Goal: Task Accomplishment & Management: Use online tool/utility

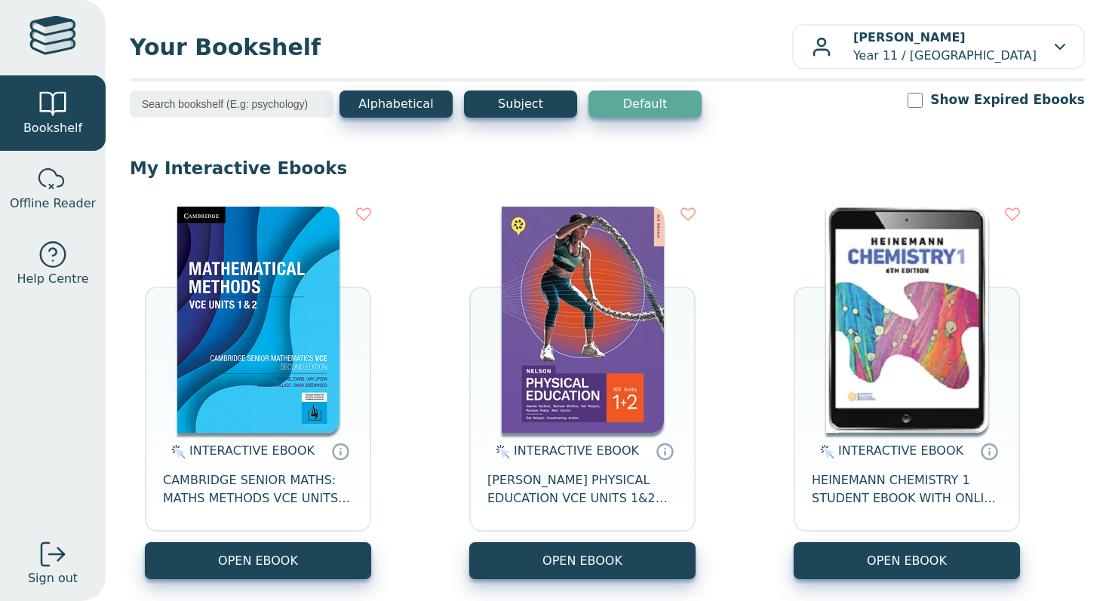
scroll to position [875, 0]
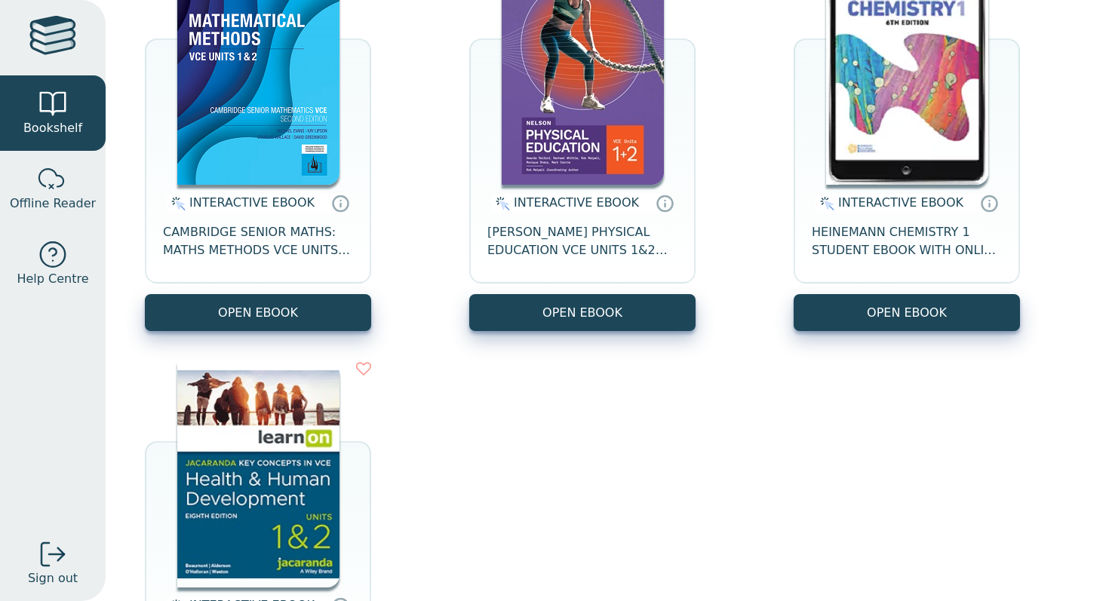
scroll to position [197, 0]
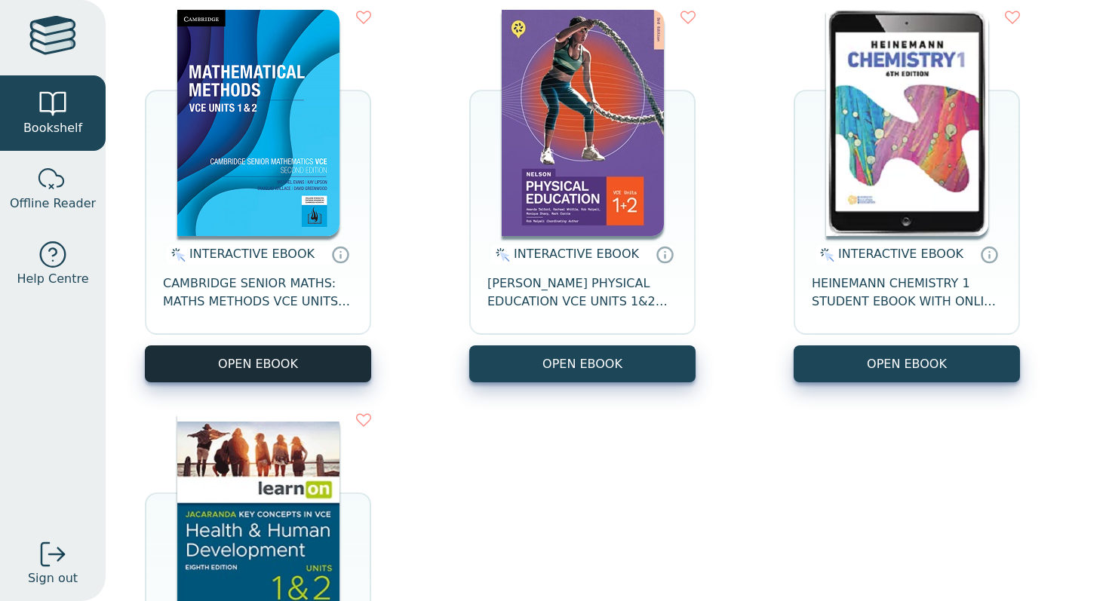
click at [297, 372] on button "OPEN EBOOK" at bounding box center [258, 364] width 226 height 37
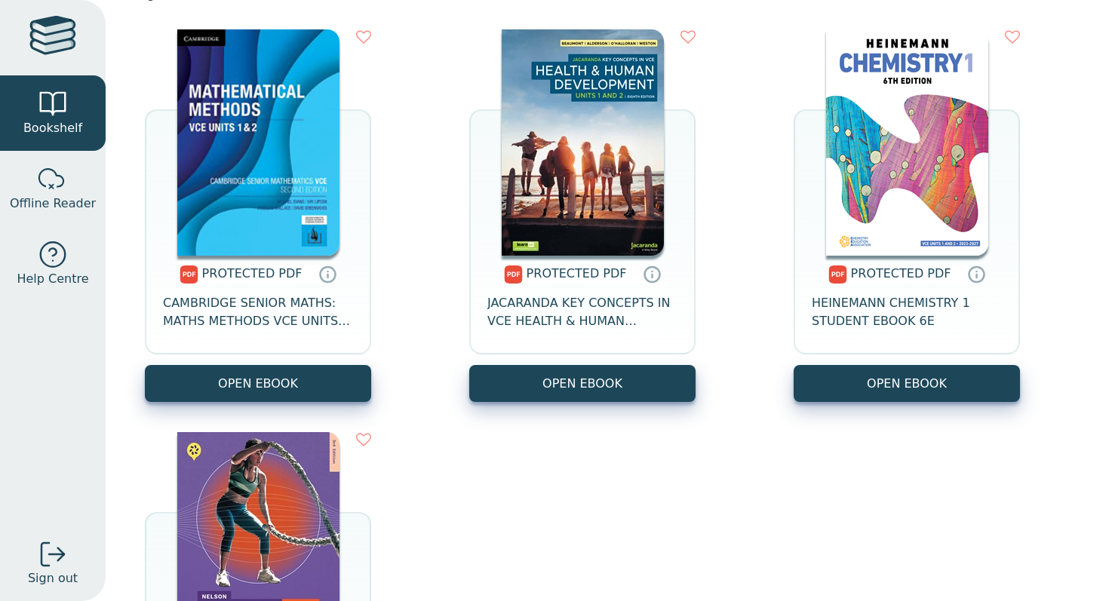
scroll to position [1043, 0]
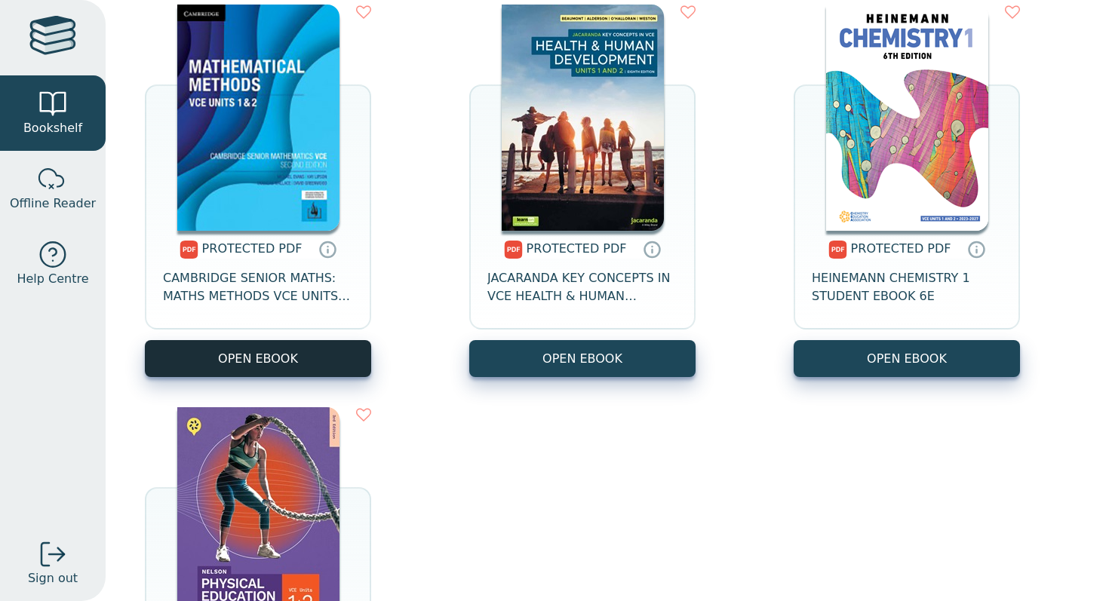
click at [256, 362] on link "OPEN EBOOK" at bounding box center [258, 358] width 226 height 37
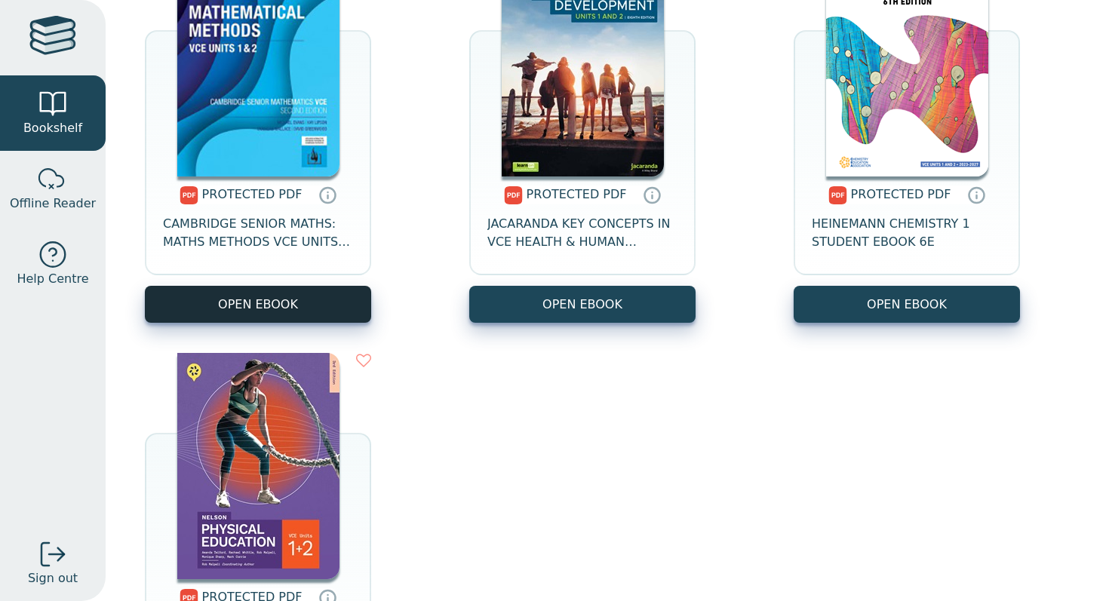
scroll to position [1109, 0]
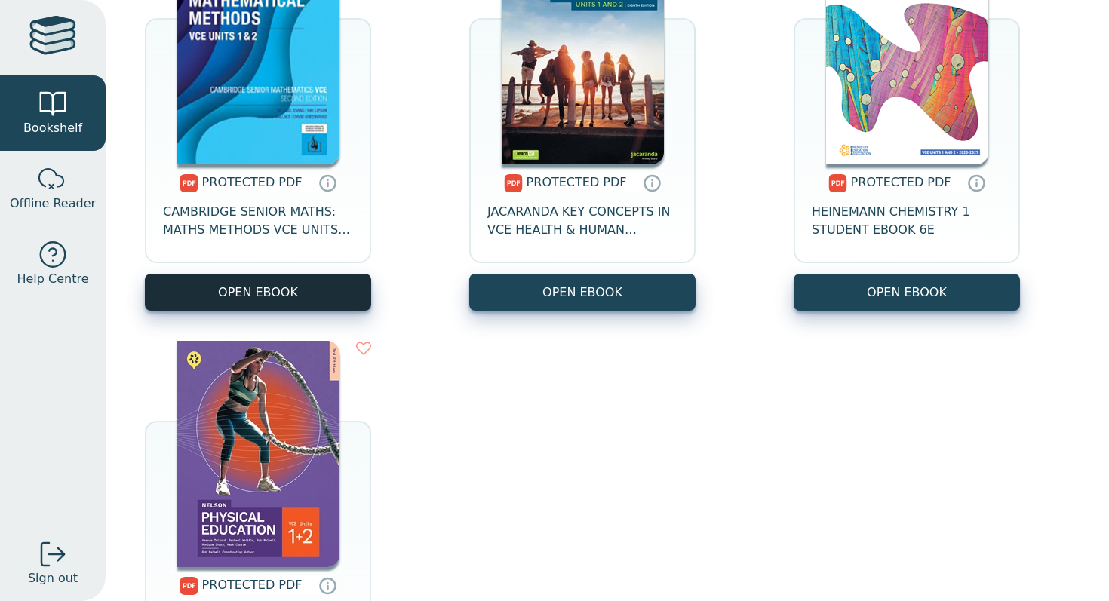
click at [223, 281] on link "OPEN EBOOK" at bounding box center [258, 292] width 226 height 37
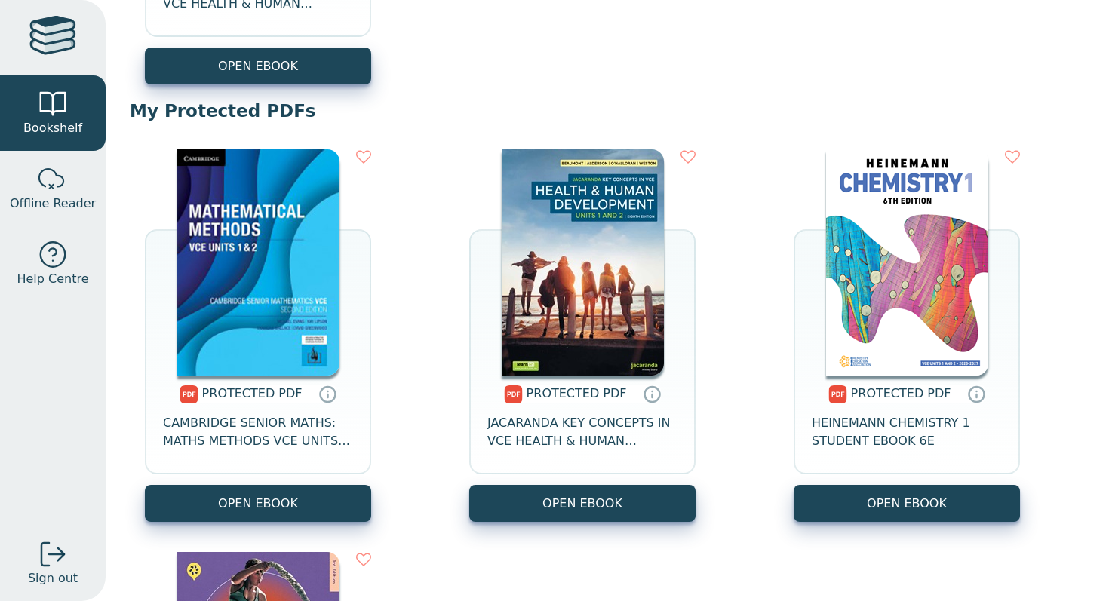
scroll to position [919, 0]
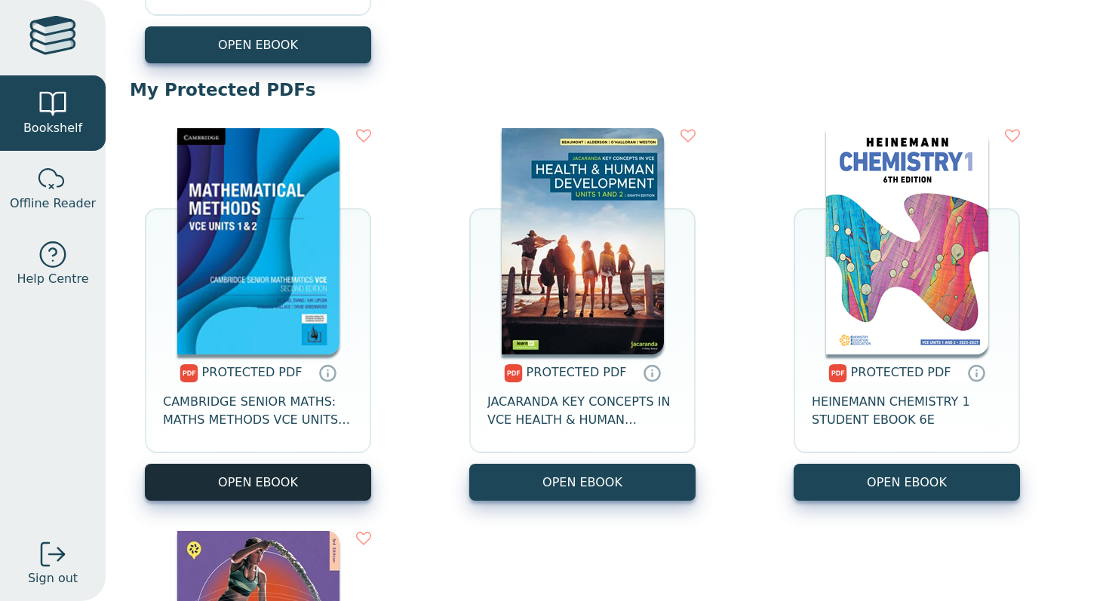
click at [257, 489] on link "OPEN EBOOK" at bounding box center [258, 482] width 226 height 37
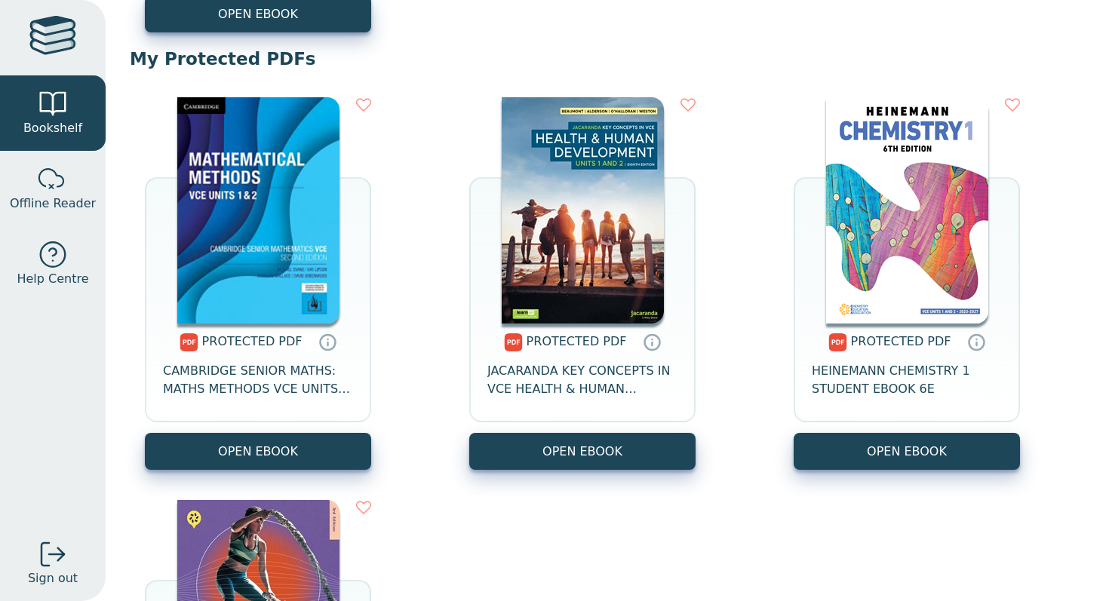
scroll to position [951, 0]
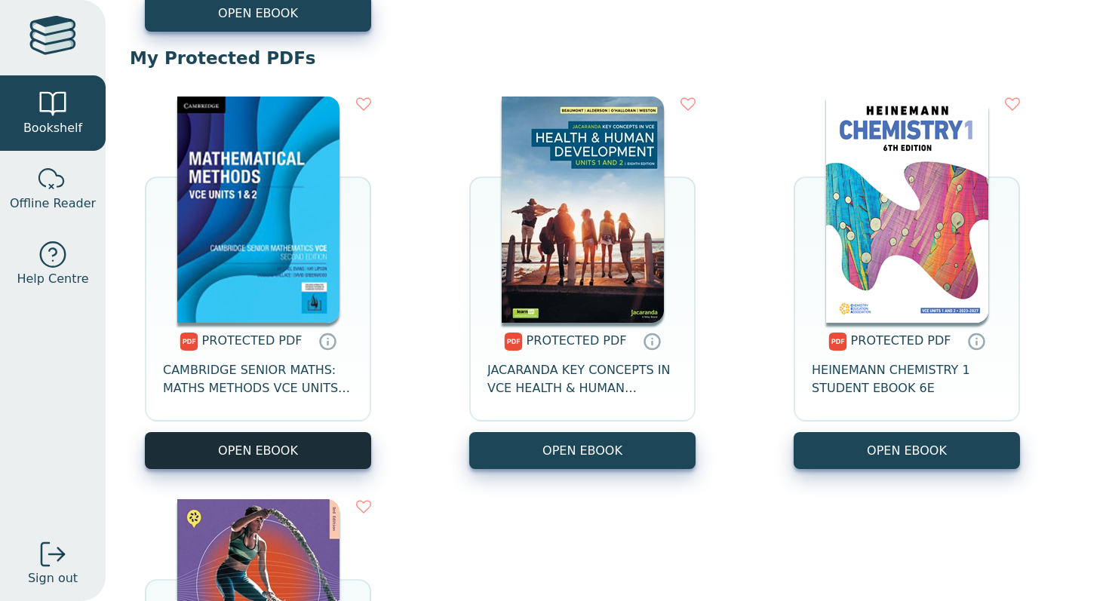
click at [321, 441] on link "OPEN EBOOK" at bounding box center [258, 450] width 226 height 37
